Goal: Information Seeking & Learning: Learn about a topic

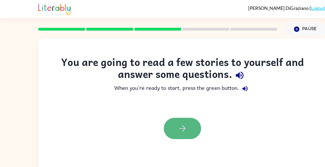
click at [172, 116] on button "button" at bounding box center [162, 114] width 33 height 19
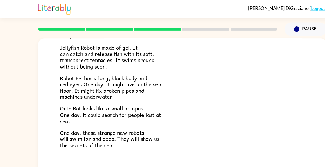
scroll to position [16, 0]
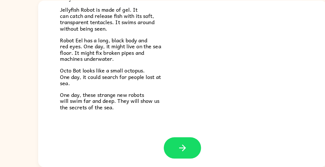
click at [159, 152] on icon "button" at bounding box center [162, 150] width 9 height 9
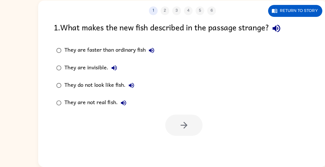
scroll to position [0, 0]
click at [128, 44] on div "1 . What makes the new fish described in the passage strange?" at bounding box center [163, 43] width 230 height 13
click at [79, 114] on div "They are not real fish." at bounding box center [86, 110] width 58 height 10
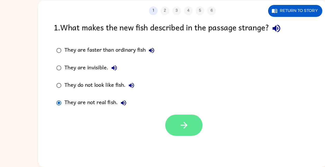
click at [177, 136] on button "button" at bounding box center [163, 129] width 33 height 19
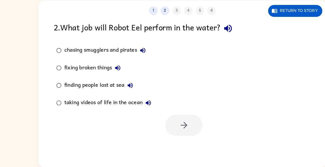
click at [172, 136] on div at bounding box center [163, 129] width 33 height 19
click at [228, 46] on div "2 . What job will Robot Eel perform in the water?" at bounding box center [163, 43] width 230 height 13
click at [251, 22] on div "1 2 3 4 5 6 Return to story" at bounding box center [162, 25] width 257 height 13
click at [250, 30] on button "Return to story" at bounding box center [263, 28] width 48 height 11
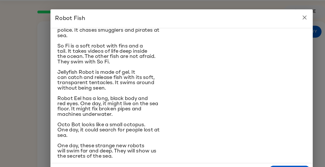
scroll to position [15, 0]
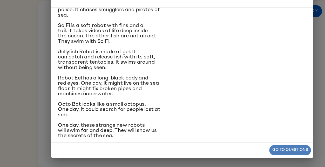
click at [256, 156] on button "Go to questions" at bounding box center [258, 152] width 37 height 9
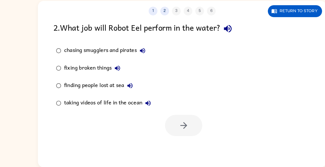
click at [98, 64] on div "chasing smugglers and pirates" at bounding box center [94, 63] width 75 height 10
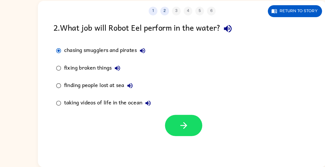
click at [82, 80] on div "fixing broken things" at bounding box center [83, 79] width 53 height 10
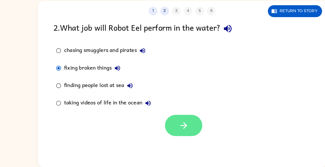
click at [161, 133] on icon "button" at bounding box center [164, 130] width 9 height 9
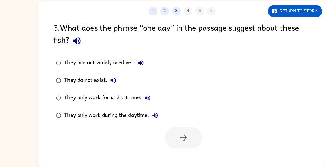
click at [101, 122] on div "They only work during the daytime." at bounding box center [100, 121] width 86 height 10
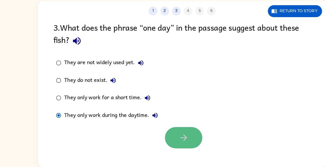
click at [149, 139] on button "button" at bounding box center [163, 141] width 33 height 19
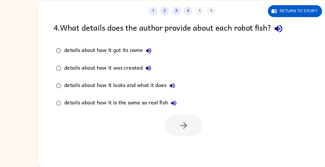
click at [94, 94] on div "details about how it looks and what it does" at bounding box center [108, 94] width 102 height 10
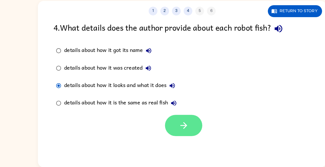
click at [168, 135] on button "button" at bounding box center [163, 130] width 33 height 19
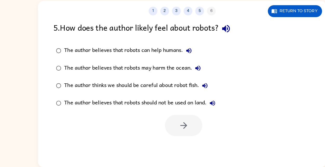
click at [140, 63] on div "The author believes that robots can help humans." at bounding box center [115, 63] width 116 height 10
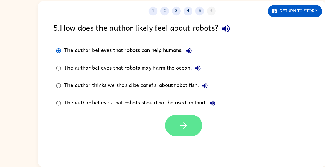
click at [154, 134] on button "button" at bounding box center [163, 130] width 33 height 19
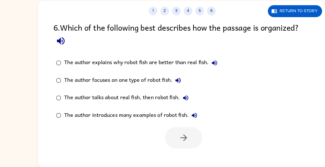
click at [87, 74] on div "The author explains why robot fish are better than real fish." at bounding box center [126, 74] width 139 height 10
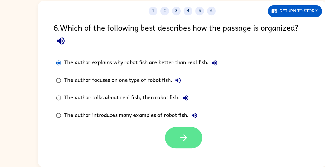
click at [163, 139] on icon "button" at bounding box center [164, 140] width 9 height 9
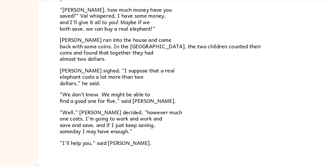
scroll to position [129, 0]
click at [83, 90] on span "[PERSON_NAME] sighed. "I suppose that a real elephant costs a lot more than two…" at bounding box center [105, 86] width 102 height 19
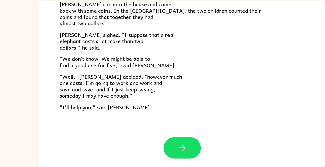
scroll to position [167, 0]
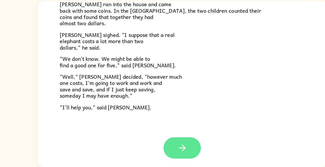
click at [166, 153] on icon "button" at bounding box center [162, 150] width 9 height 9
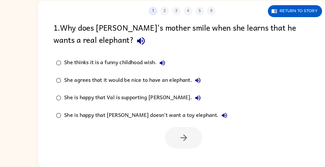
scroll to position [0, 0]
click at [99, 72] on div "She thinks it is a funny childhood wish." at bounding box center [103, 74] width 93 height 10
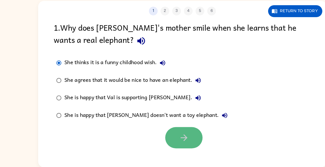
click at [163, 139] on icon "button" at bounding box center [164, 140] width 9 height 9
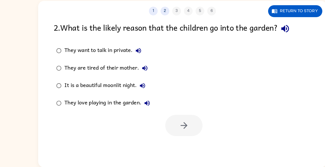
click at [100, 69] on label "They want to talk in private." at bounding box center [92, 64] width 94 height 16
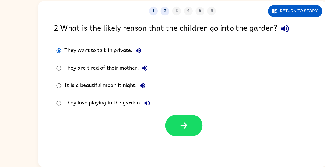
click at [158, 120] on div at bounding box center [162, 129] width 257 height 22
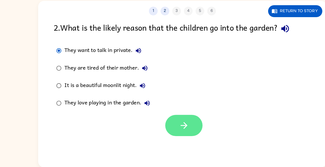
click at [158, 123] on button "button" at bounding box center [163, 130] width 33 height 19
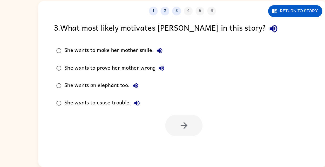
click at [86, 93] on div "She wants an elephant too." at bounding box center [91, 94] width 69 height 10
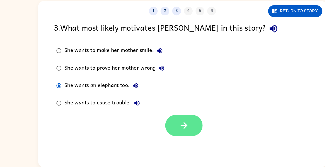
click at [151, 130] on button "button" at bounding box center [163, 130] width 33 height 19
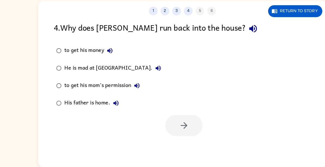
click at [110, 95] on div "to get his mom's permission" at bounding box center [92, 94] width 70 height 10
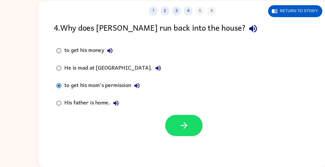
click at [65, 62] on div "to get his money" at bounding box center [80, 63] width 46 height 10
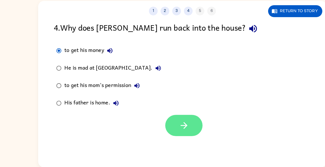
click at [156, 130] on button "button" at bounding box center [163, 130] width 33 height 19
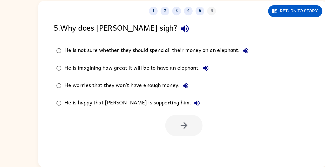
click at [149, 125] on div at bounding box center [163, 130] width 33 height 19
click at [79, 94] on div "He worries that they won't have enough money." at bounding box center [113, 94] width 113 height 10
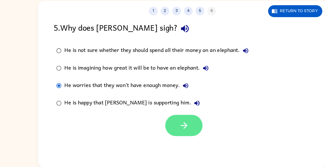
click at [150, 127] on button "button" at bounding box center [163, 130] width 33 height 19
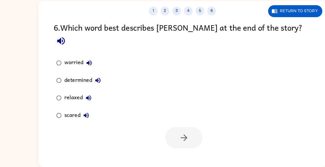
click at [74, 85] on div "determined" at bounding box center [74, 90] width 35 height 10
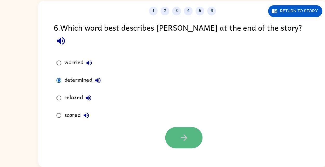
click at [158, 132] on button "button" at bounding box center [163, 141] width 33 height 19
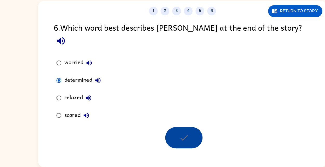
click at [158, 132] on div at bounding box center [163, 141] width 33 height 19
